Goal: Transaction & Acquisition: Purchase product/service

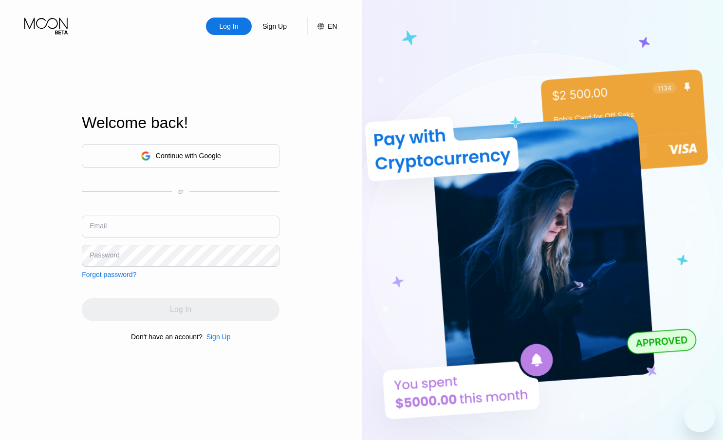
drag, startPoint x: 0, startPoint y: 0, endPoint x: 180, endPoint y: 156, distance: 237.8
click at [178, 155] on div "Continue with Google" at bounding box center [188, 156] width 65 height 8
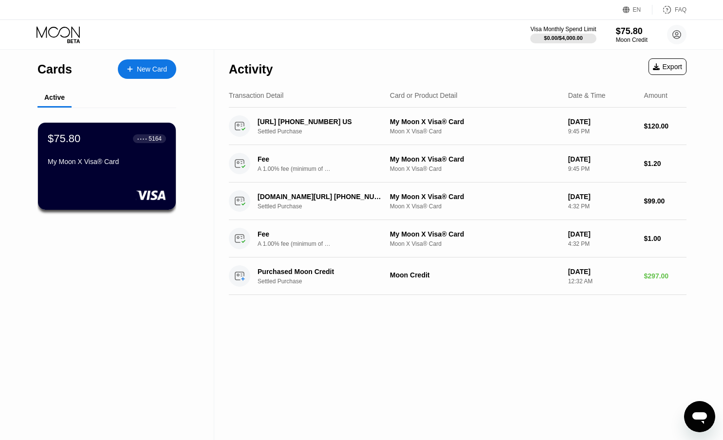
click at [99, 162] on div "My Moon X Visa® Card" at bounding box center [107, 162] width 118 height 8
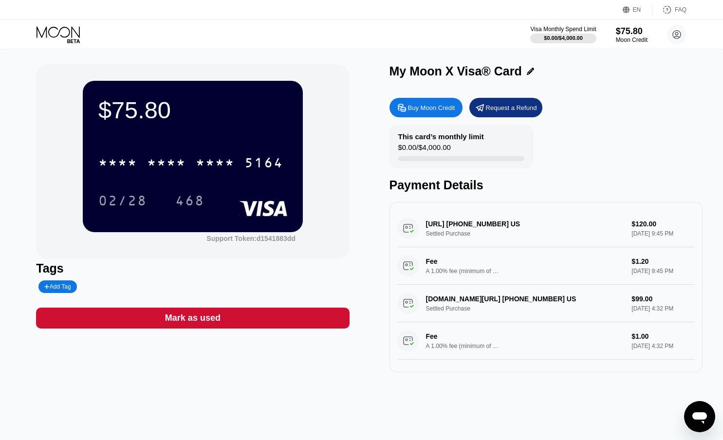
click at [430, 110] on div "Buy Moon Credit" at bounding box center [431, 108] width 47 height 8
type input "0"
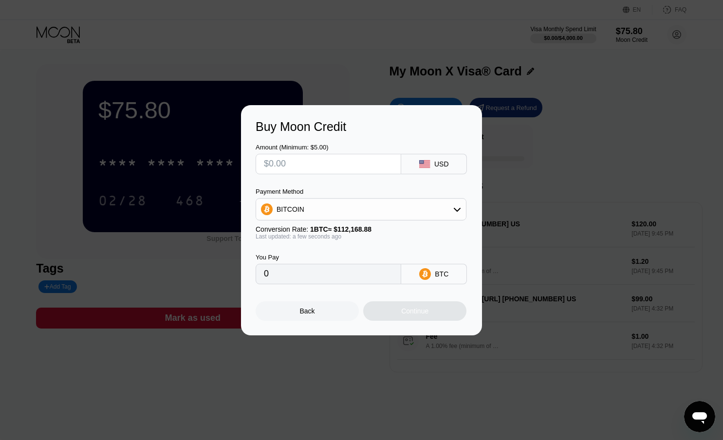
click at [344, 167] on input "text" at bounding box center [328, 163] width 129 height 19
type input "$2"
type input "0.00001784"
type input "$29"
type input "0.00025854"
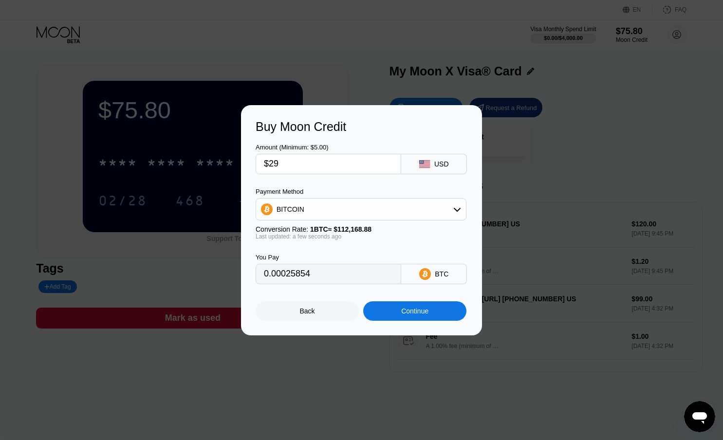
type input "$299"
type input "0.00266563"
type input "$299"
click at [407, 203] on div "BITCOIN" at bounding box center [361, 209] width 210 height 19
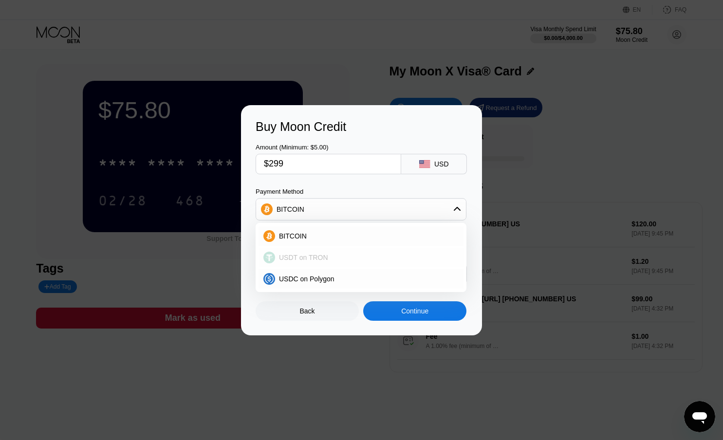
click at [370, 261] on div "USDT on TRON" at bounding box center [361, 257] width 205 height 19
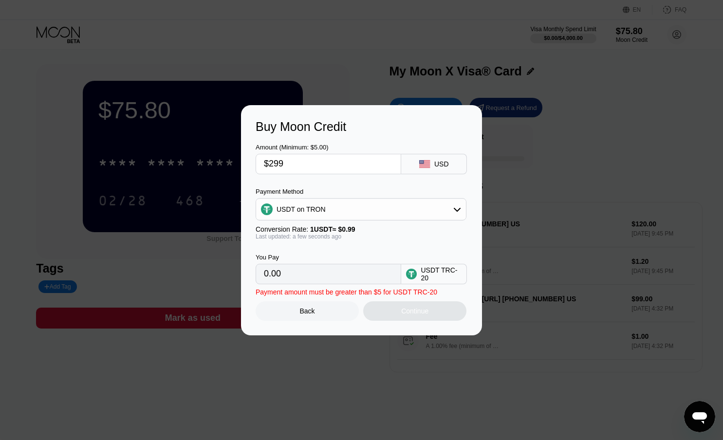
type input "302.02"
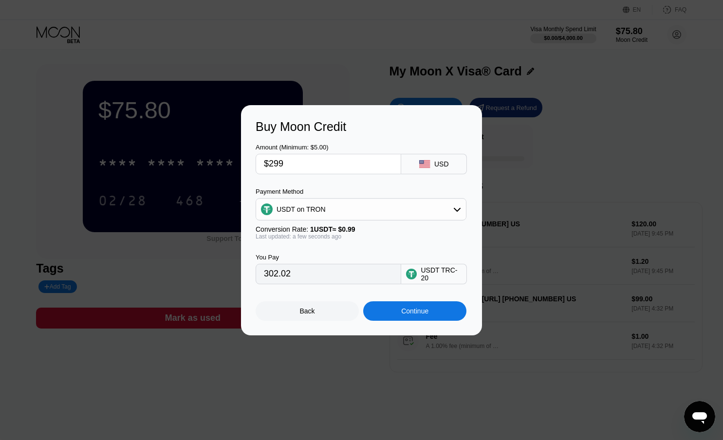
drag, startPoint x: 300, startPoint y: 278, endPoint x: 304, endPoint y: 274, distance: 5.2
click at [301, 278] on input "302.02" at bounding box center [328, 273] width 129 height 19
drag, startPoint x: 299, startPoint y: 274, endPoint x: 290, endPoint y: 274, distance: 9.7
click at [290, 274] on input "302.02" at bounding box center [328, 273] width 129 height 19
click at [289, 274] on input "302.02" at bounding box center [328, 273] width 129 height 19
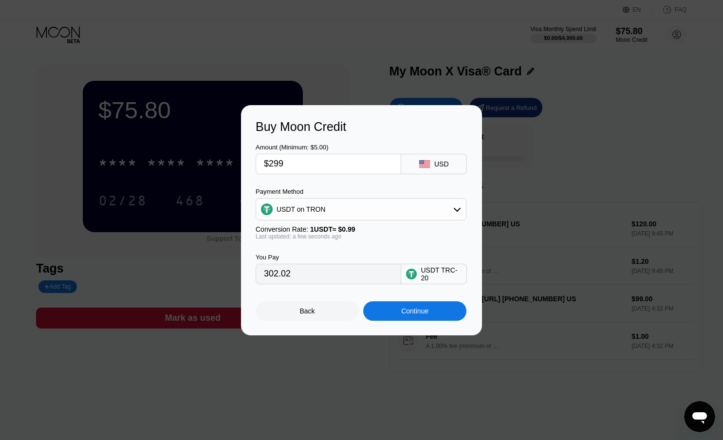
click at [298, 162] on input "$299" at bounding box center [328, 163] width 129 height 19
type input "$29"
type input "29.29"
type input "$297"
type input "300.00"
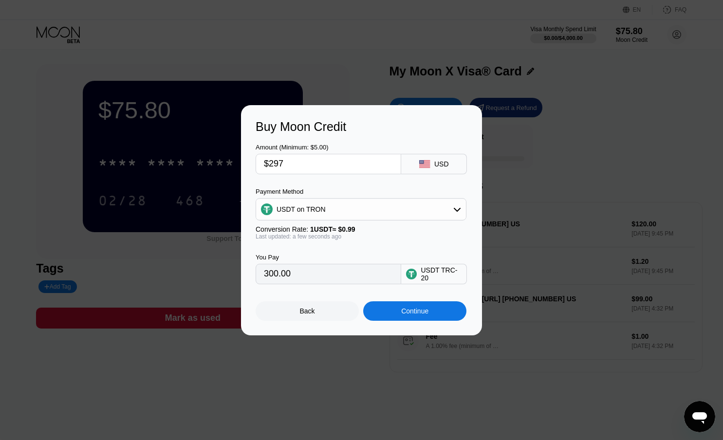
type input "$29"
type input "29.29"
type input "$298"
type input "301.01"
type input "$29"
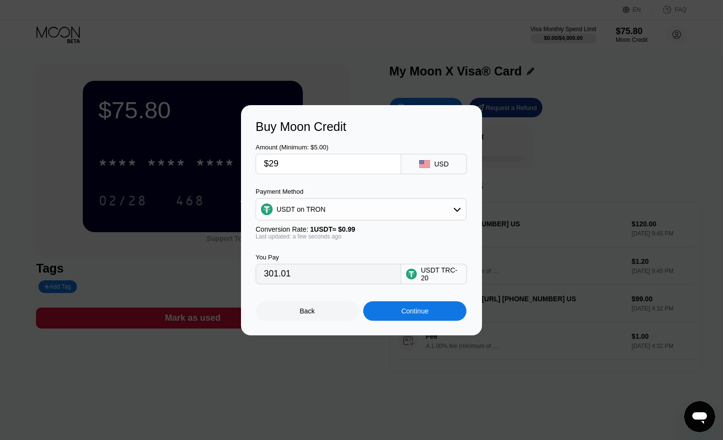
type input "29.29"
type input "$296"
type input "298.99"
type input "$296.1"
type input "299.09"
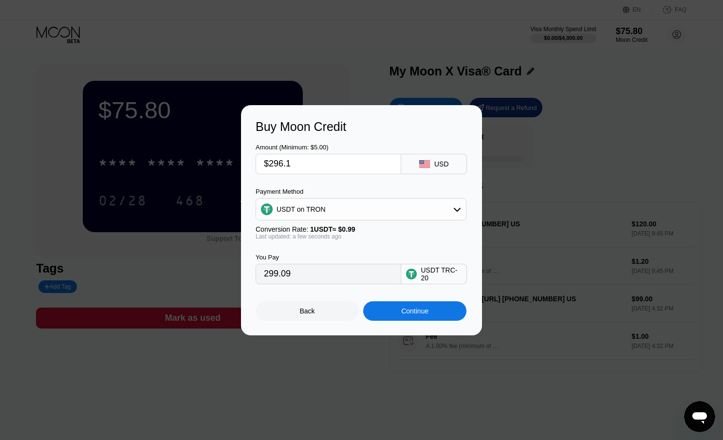
click at [333, 158] on input "$296.1" at bounding box center [328, 163] width 129 height 19
click at [308, 164] on input "$296.1" at bounding box center [328, 163] width 129 height 19
type input "$296."
type input "298.99"
type input "$296.08"
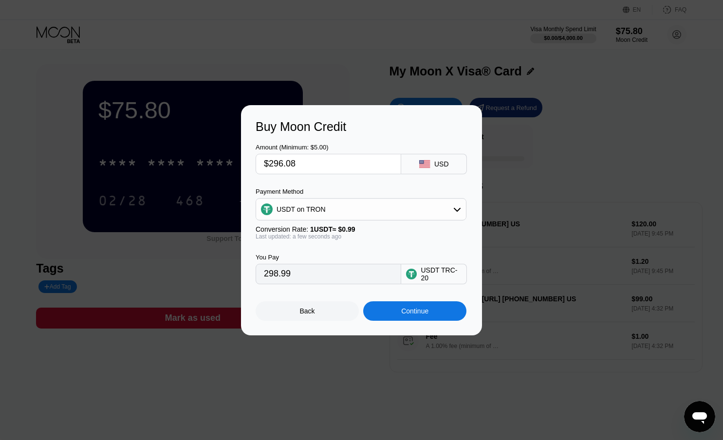
type input "299.07"
type input "$296.0"
type input "298.99"
type input "$296.07"
type input "299.06"
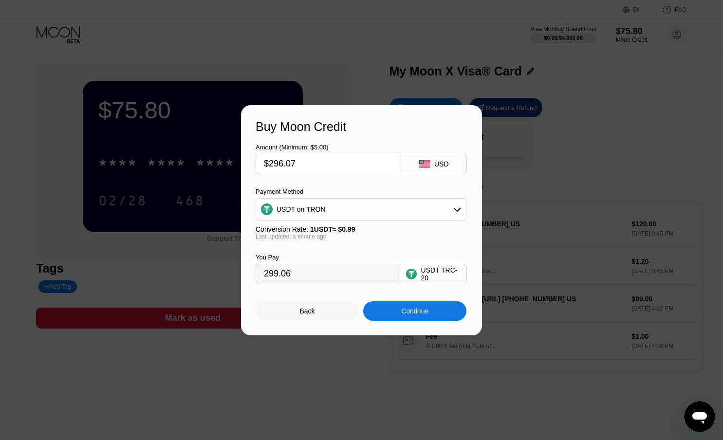
type input "$296.0"
type input "298.99"
type input "$296.06"
type input "299.05"
type input "$296.0"
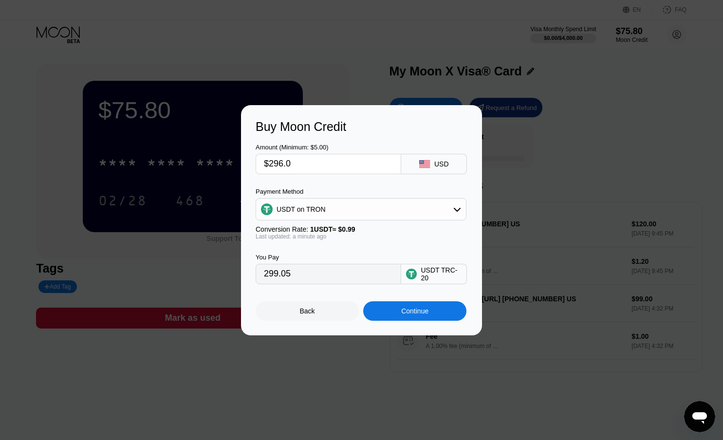
type input "298.99"
type input "$296.01"
type input "299.00"
type input "$296.0"
type input "298.99"
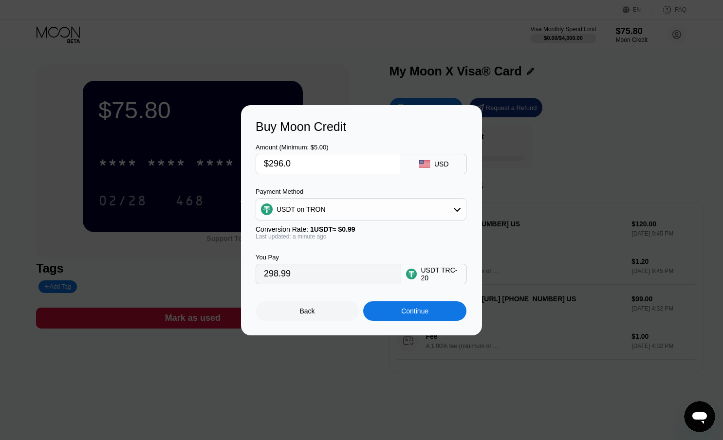
type input "$296.02"
type input "299.01"
type input "$296.0"
type input "298.99"
type input "$296.01"
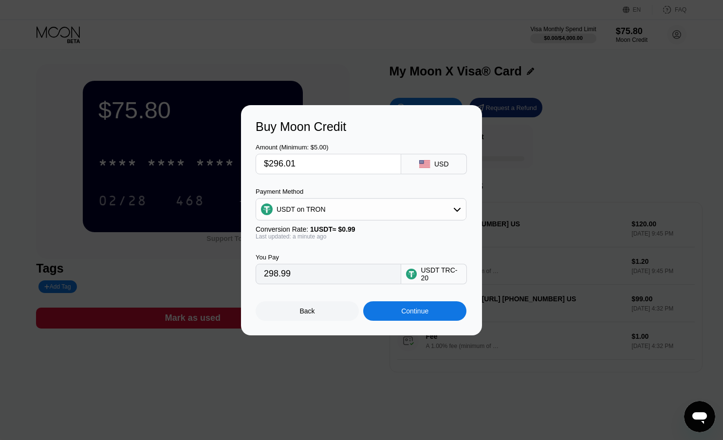
type input "299.00"
type input "$296.01"
click at [422, 311] on div "Continue" at bounding box center [414, 311] width 27 height 8
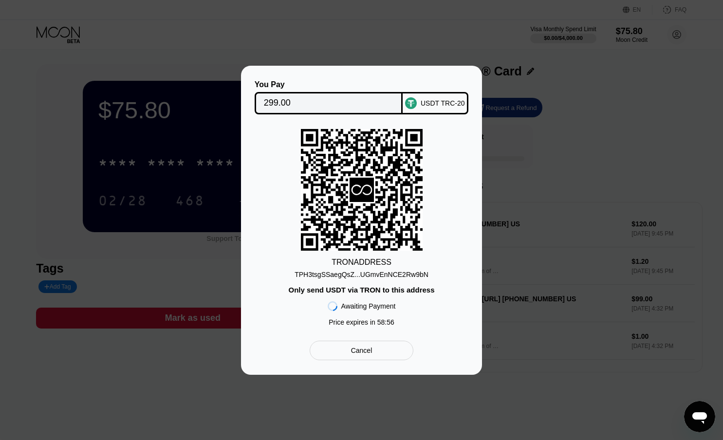
click at [381, 273] on div "TPH3tsgSSaegQsZ...UGmvEnNCE2Rw9bN" at bounding box center [362, 275] width 134 height 8
click at [381, 274] on div "TPH3tsgSSaegQsZ...UGmvEnNCE2Rw9bN" at bounding box center [362, 275] width 134 height 8
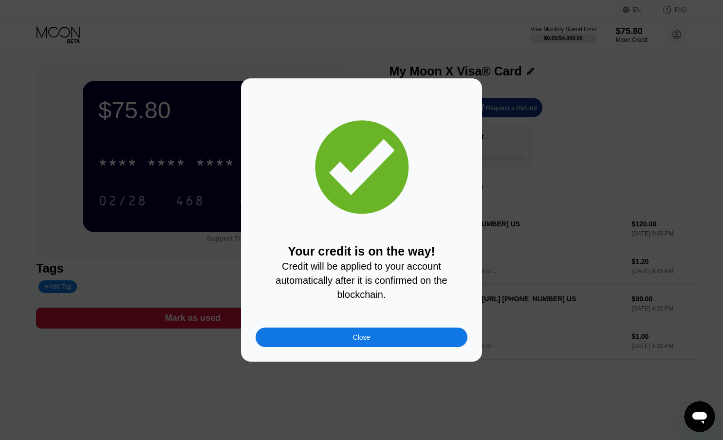
click at [357, 339] on div "Close" at bounding box center [362, 337] width 18 height 8
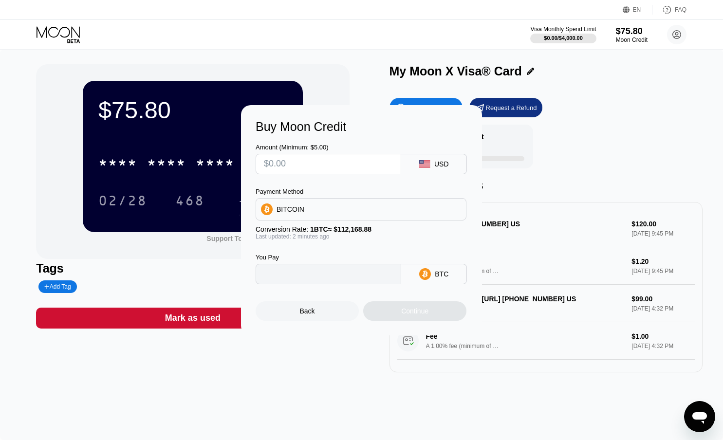
scroll to position [4, 0]
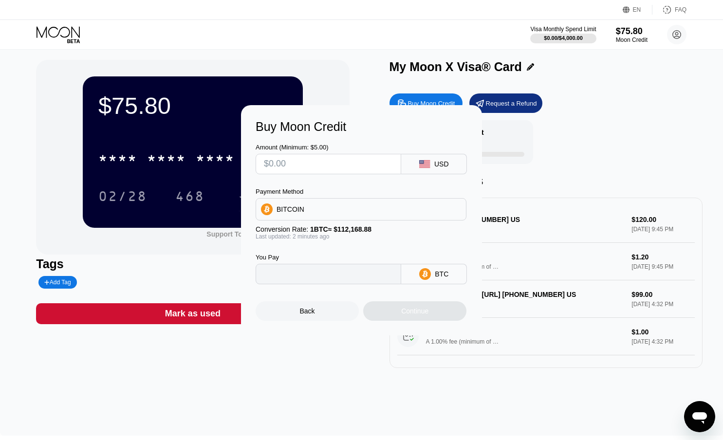
type input "0"
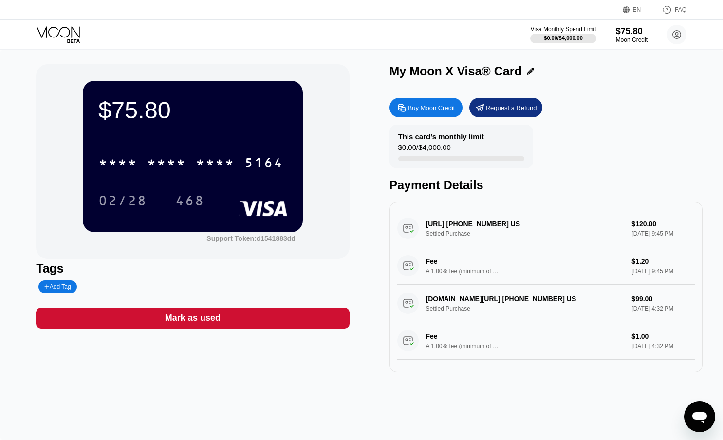
scroll to position [0, 0]
click at [599, 81] on div "My Moon X Visa® Card" at bounding box center [545, 73] width 313 height 19
click at [625, 34] on div "$371.81" at bounding box center [631, 31] width 33 height 10
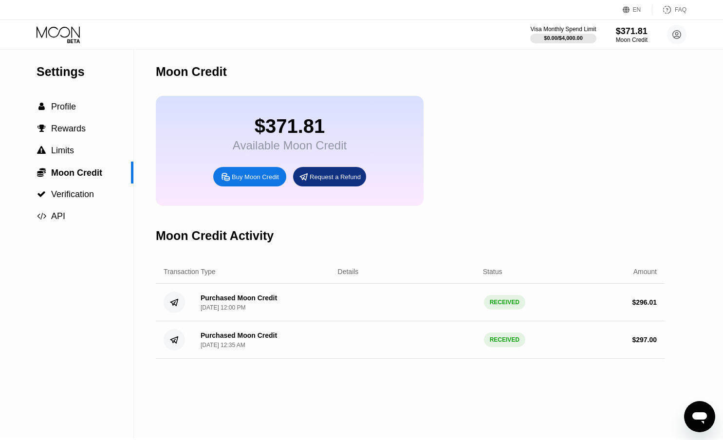
scroll to position [5, 0]
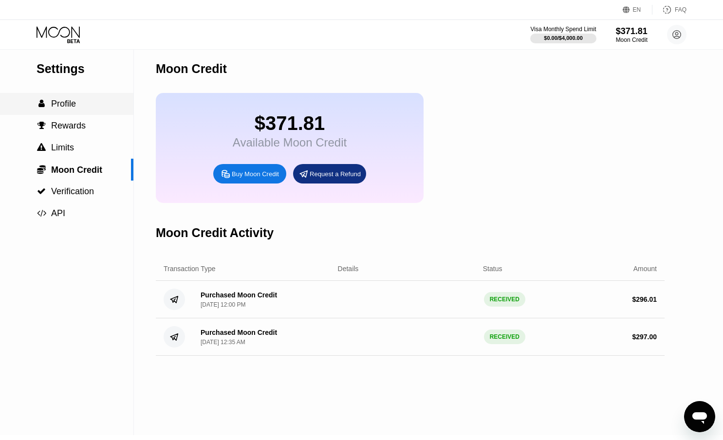
click at [63, 100] on span "Profile" at bounding box center [63, 104] width 25 height 10
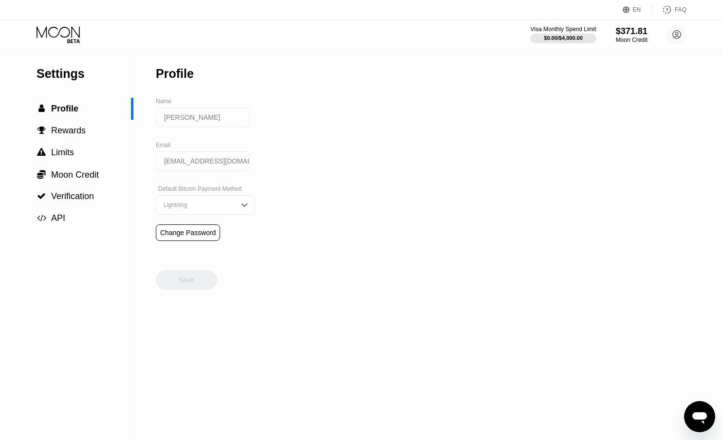
drag, startPoint x: 243, startPoint y: 207, endPoint x: 388, endPoint y: 204, distance: 145.1
click at [243, 207] on img at bounding box center [245, 205] width 10 height 10
click at [388, 207] on div "Settings  Profile  Rewards  Limits  Moon Credit  Verification  API Profil…" at bounding box center [361, 245] width 723 height 390
click at [333, 114] on div "Settings  Profile  Rewards  Limits  Moon Credit  Verification  API Profil…" at bounding box center [361, 245] width 723 height 390
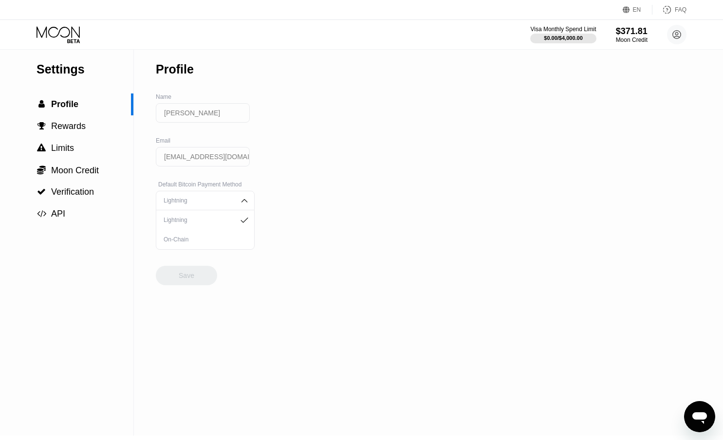
click at [61, 39] on icon at bounding box center [59, 34] width 45 height 17
